Goal: Task Accomplishment & Management: Manage account settings

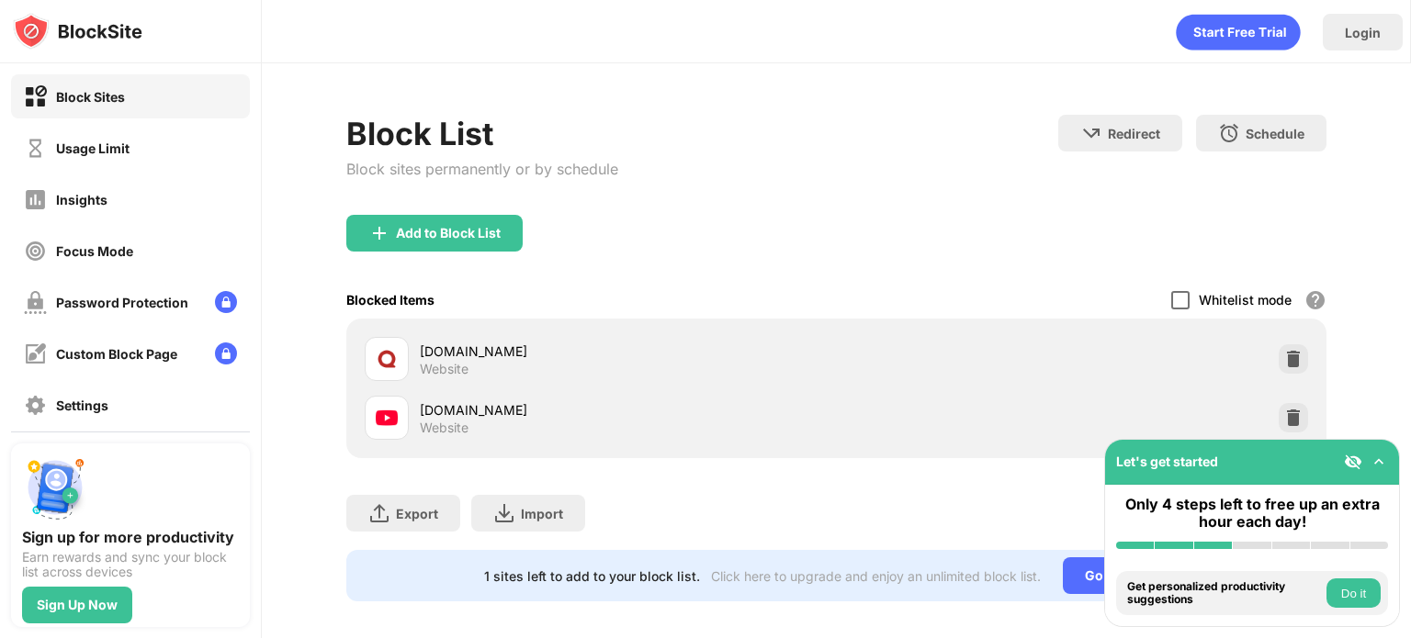
click at [1171, 293] on div at bounding box center [1180, 300] width 18 height 18
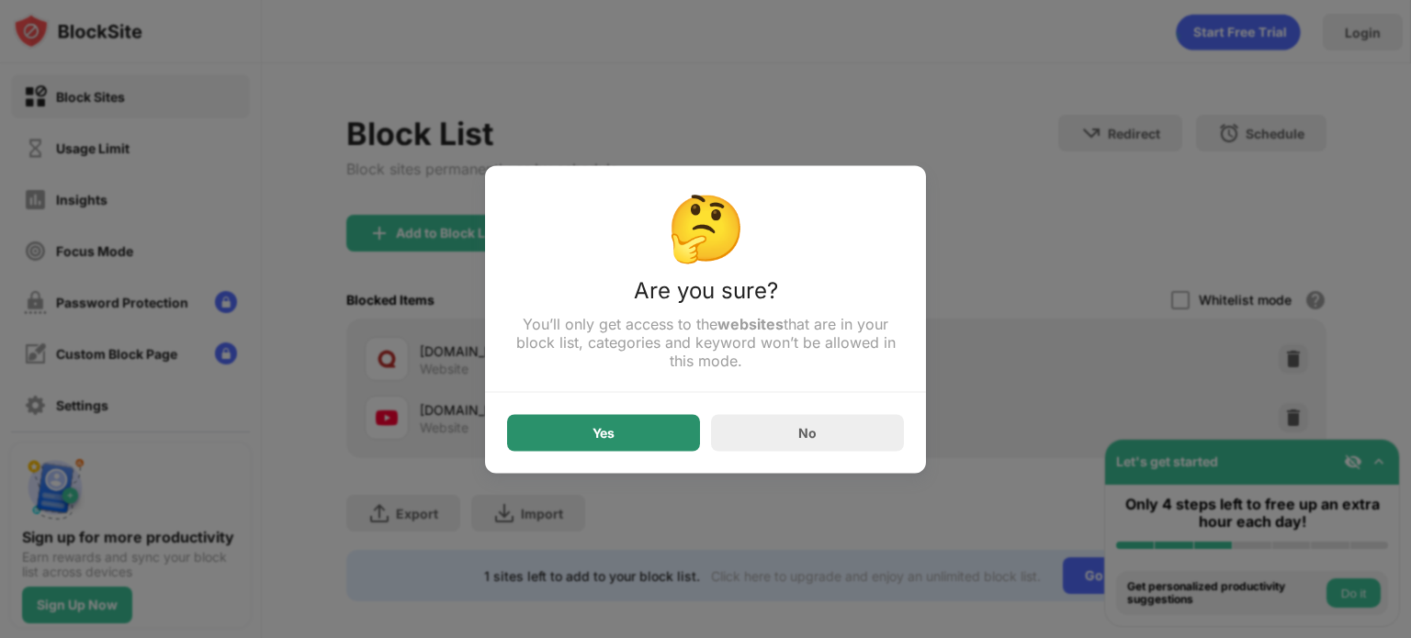
click at [584, 443] on div "Yes" at bounding box center [603, 432] width 193 height 37
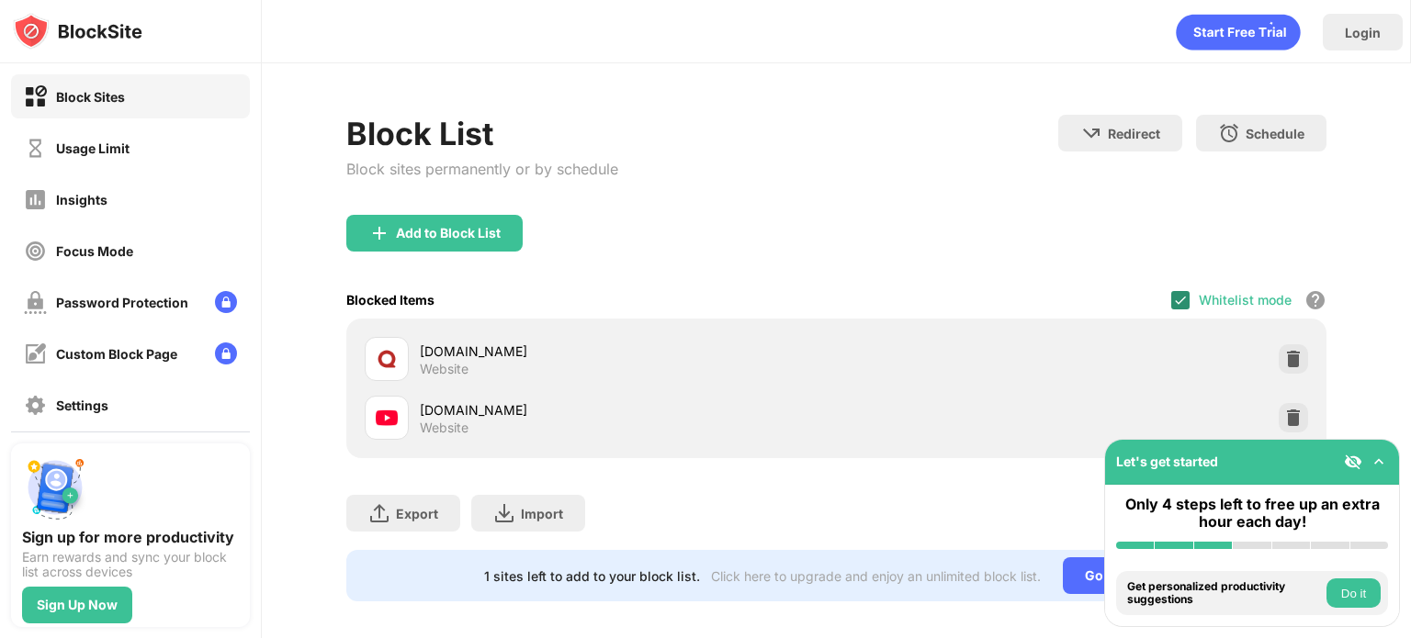
click at [1173, 298] on img at bounding box center [1180, 300] width 15 height 15
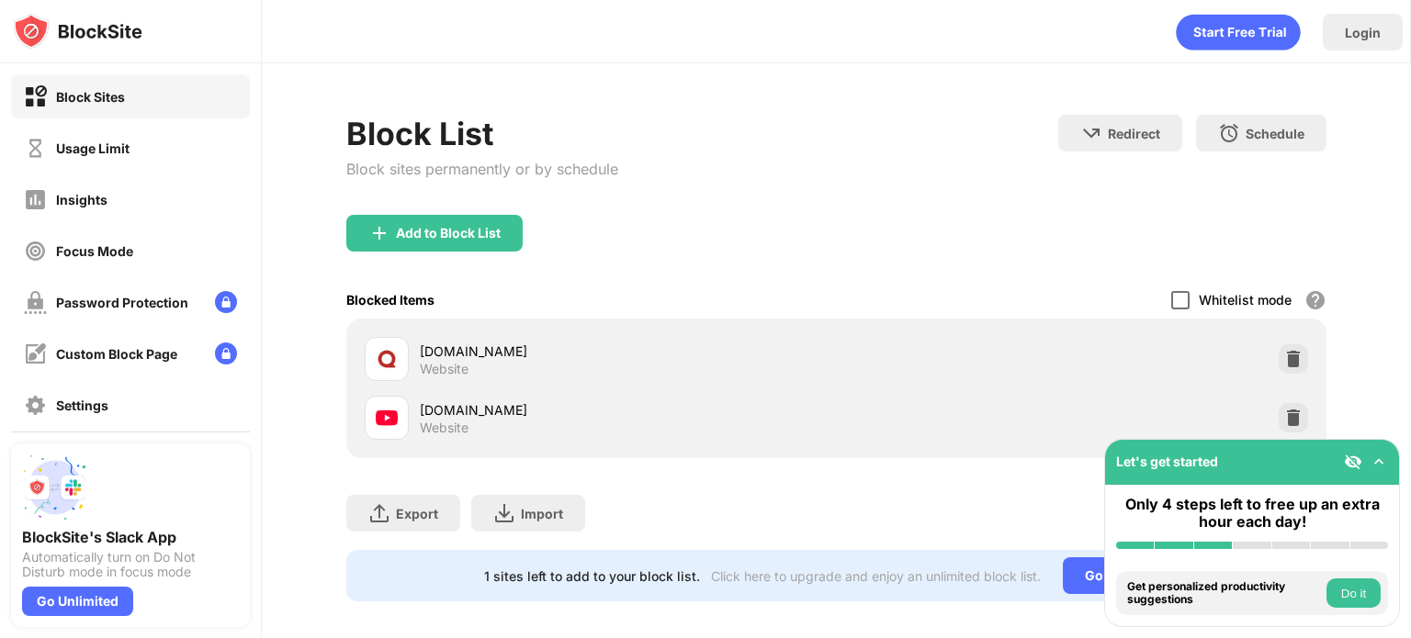
click at [1171, 300] on div at bounding box center [1180, 300] width 18 height 18
click at [1173, 293] on img at bounding box center [1180, 300] width 15 height 15
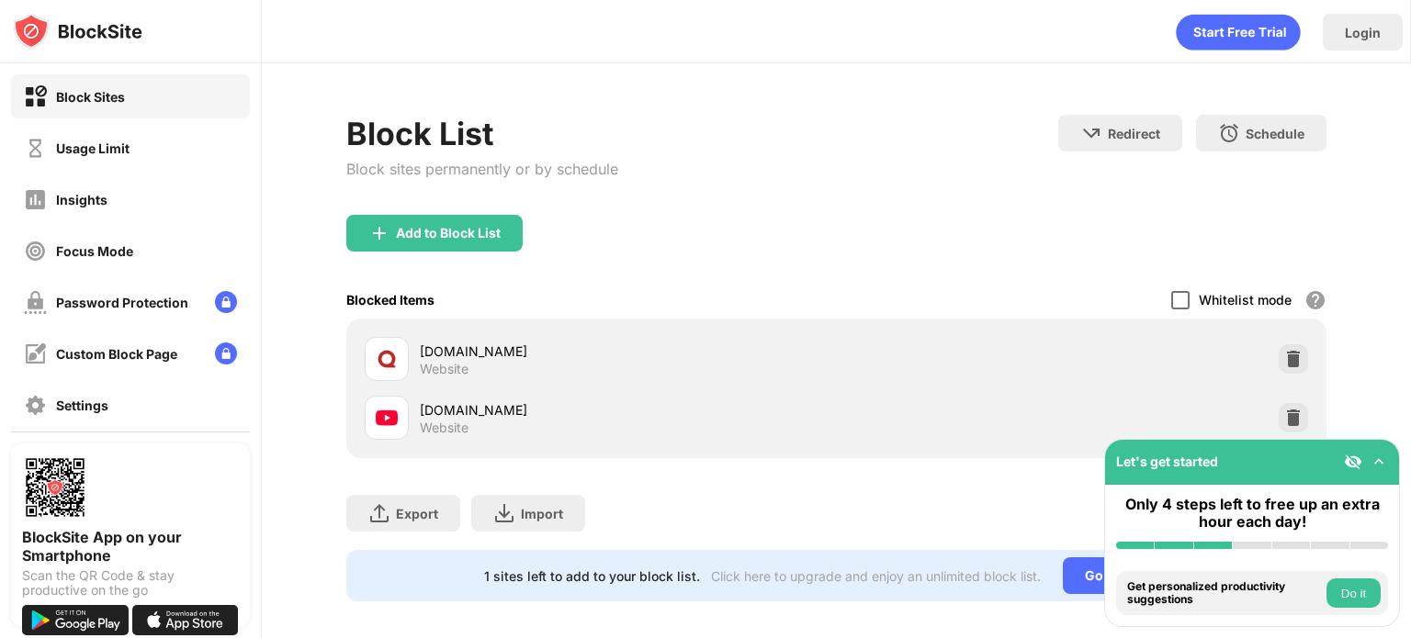
click at [1175, 295] on div at bounding box center [1180, 300] width 18 height 18
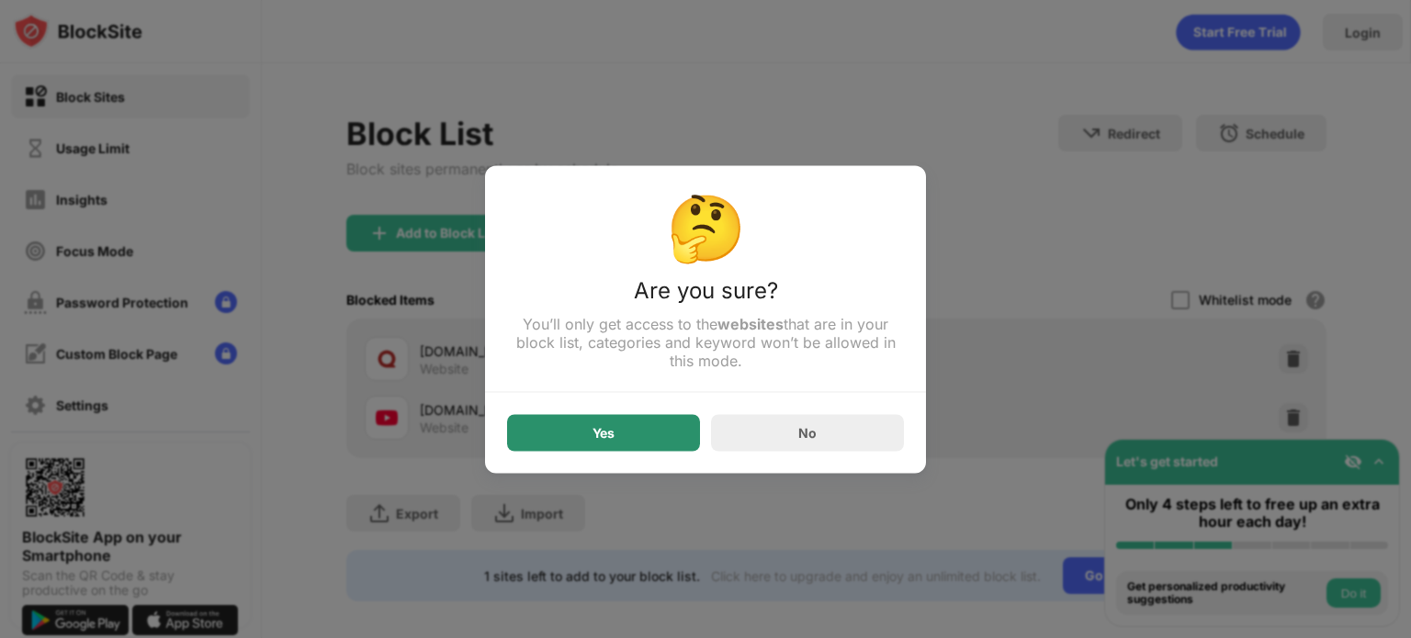
click at [566, 430] on div "Yes" at bounding box center [603, 432] width 193 height 37
